Goal: Information Seeking & Learning: Understand process/instructions

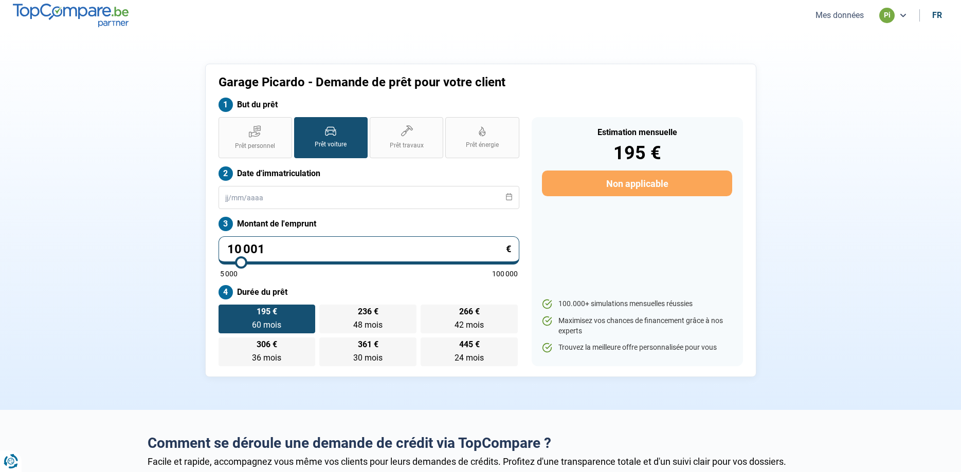
click at [847, 18] on button "Mes données" at bounding box center [839, 15] width 54 height 11
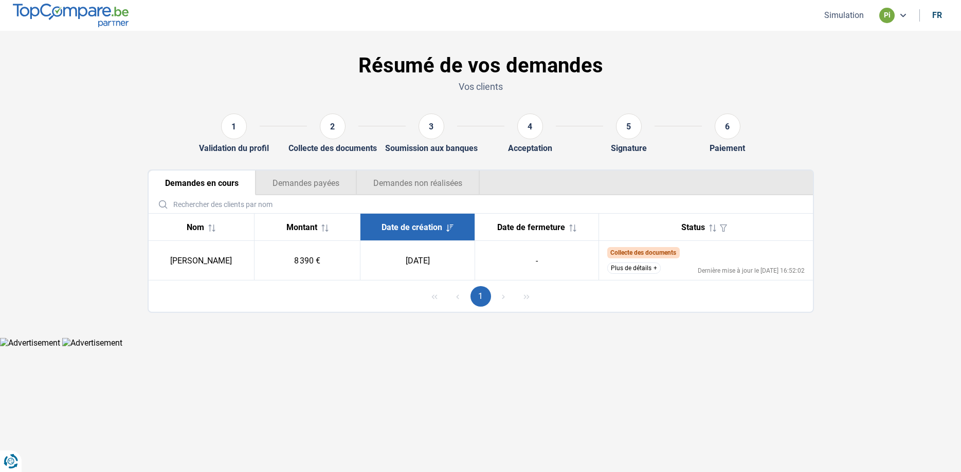
click at [637, 266] on button "Plus de détails" at bounding box center [633, 268] width 53 height 11
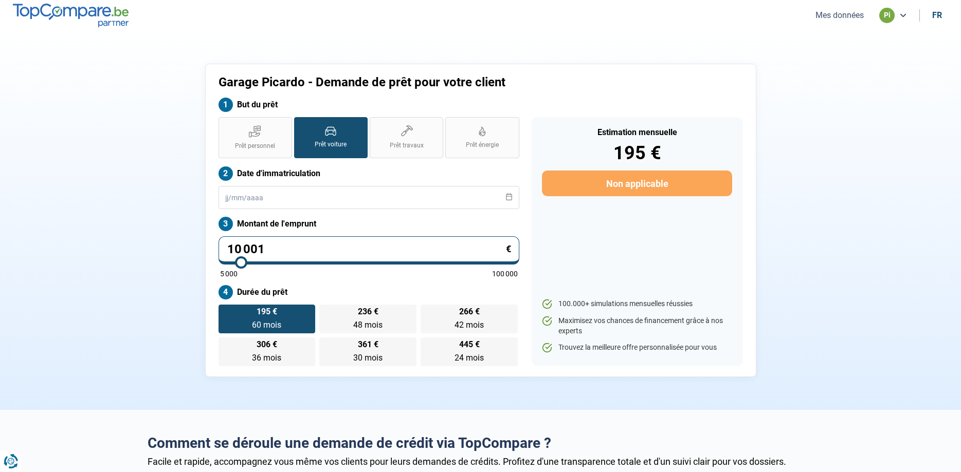
click at [846, 19] on button "Mes données" at bounding box center [839, 15] width 54 height 11
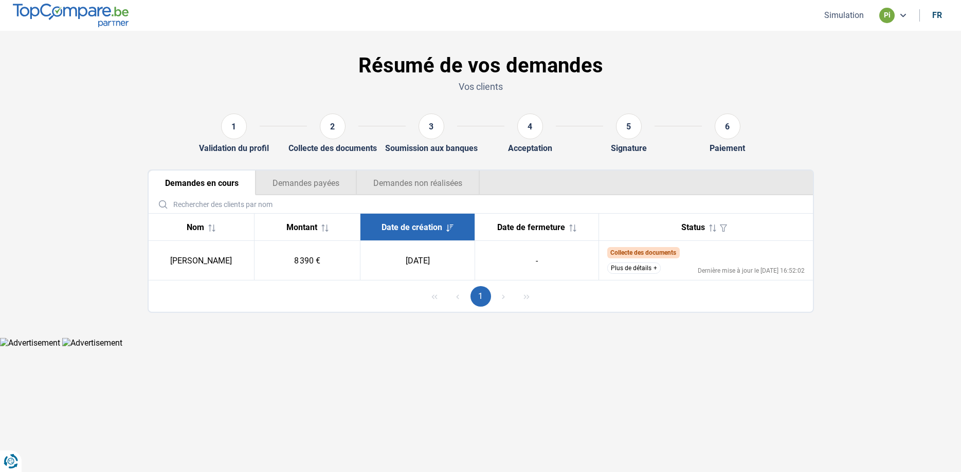
click at [640, 272] on button "Plus de détails" at bounding box center [633, 268] width 53 height 11
click at [634, 271] on button "Plus de détails" at bounding box center [633, 268] width 53 height 11
